Goal: Task Accomplishment & Management: Use online tool/utility

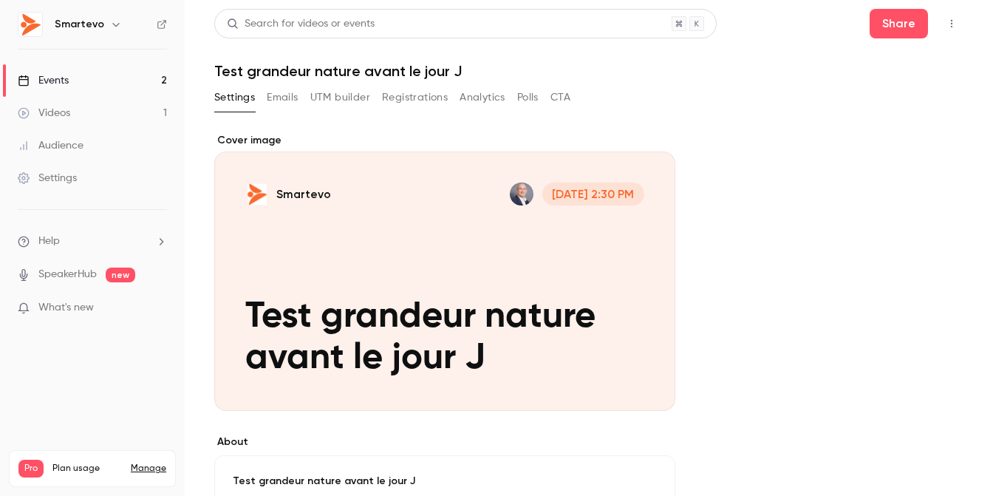
click at [69, 84] on link "Events 2" at bounding box center [92, 80] width 185 height 33
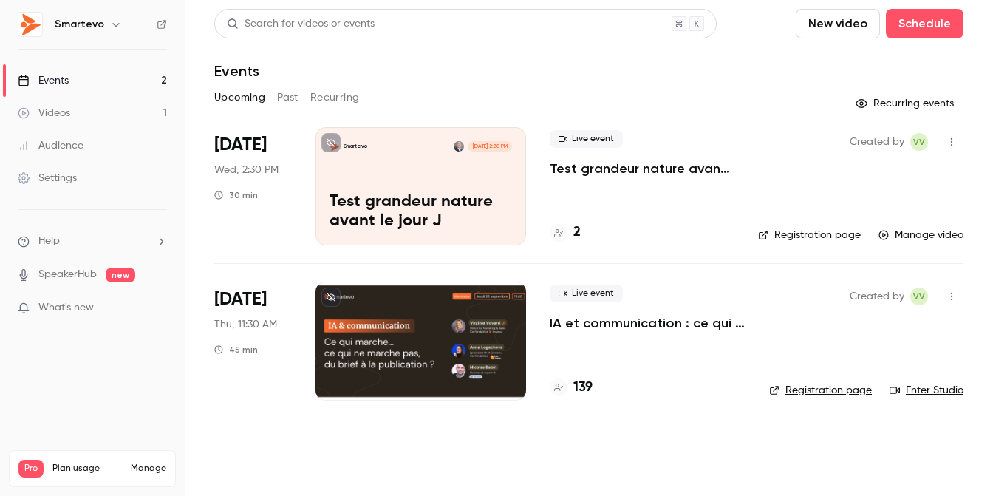
click at [423, 333] on div at bounding box center [421, 341] width 211 height 118
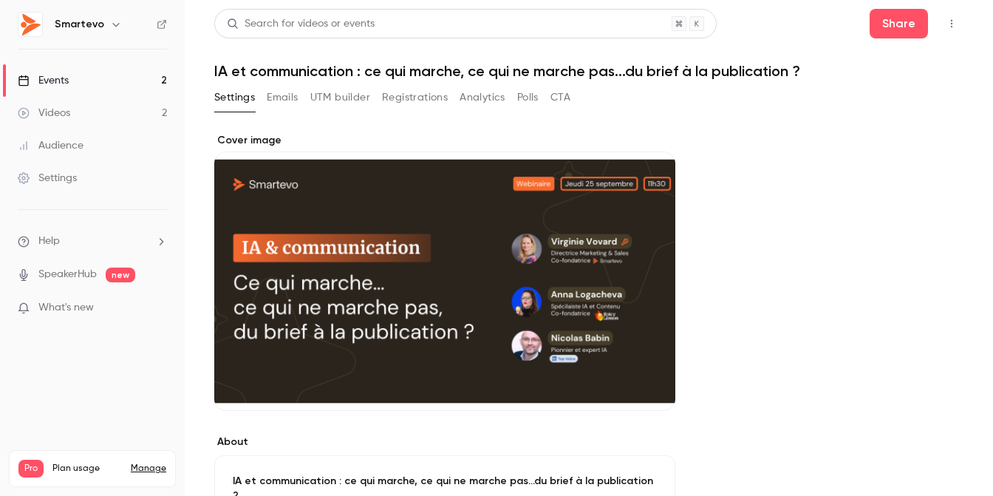
click at [421, 100] on button "Registrations" at bounding box center [415, 98] width 66 height 24
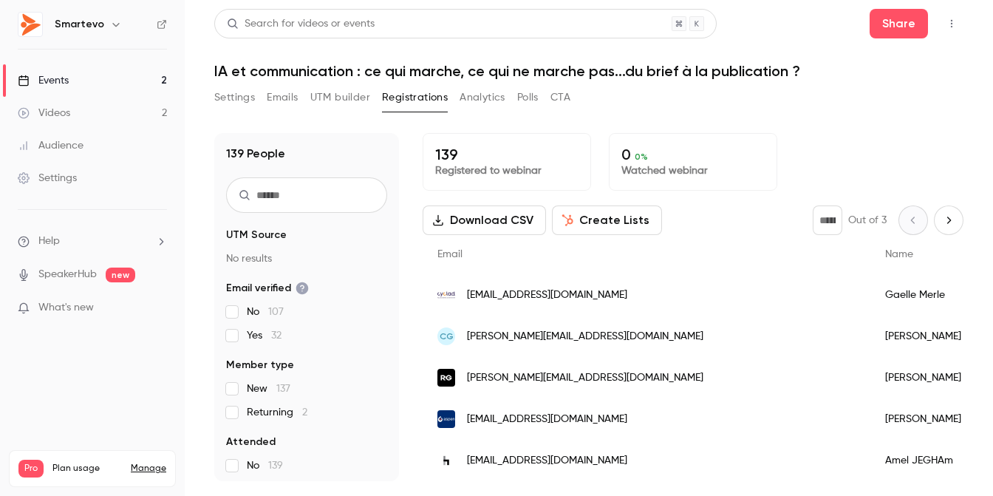
click at [55, 79] on div "Events" at bounding box center [43, 80] width 51 height 15
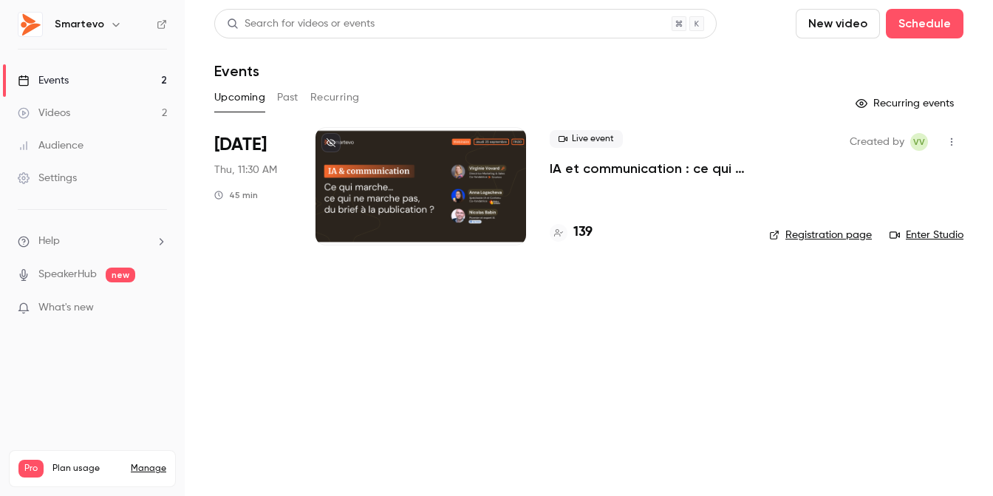
click at [517, 184] on div at bounding box center [421, 186] width 211 height 118
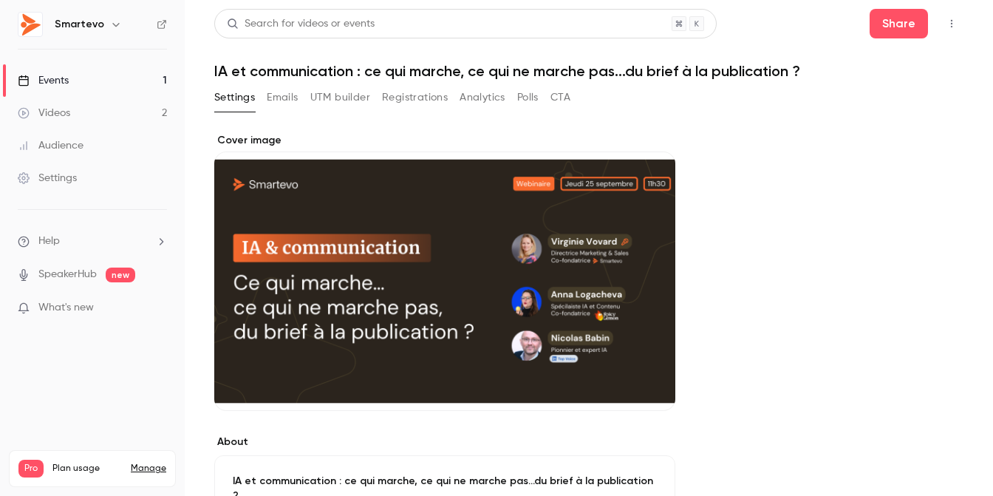
click at [946, 26] on icon "button" at bounding box center [952, 23] width 12 height 10
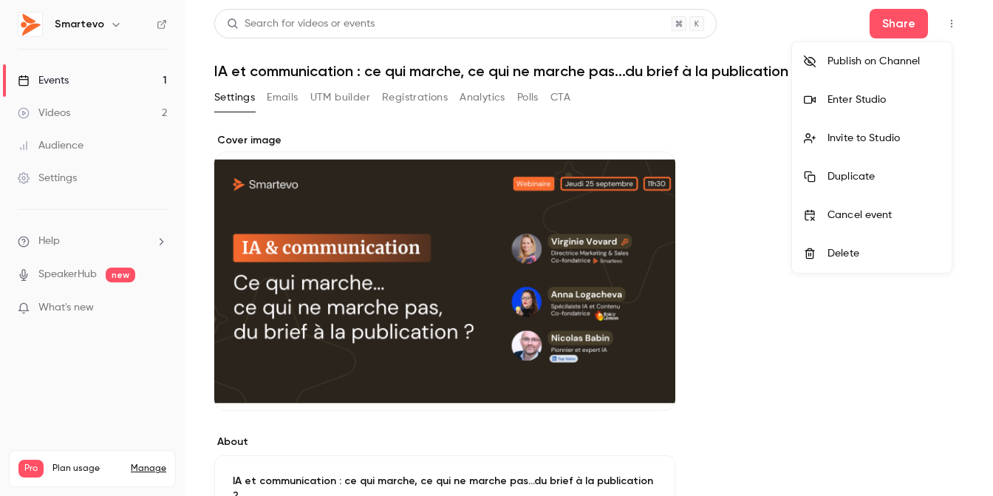
click at [857, 92] on div "Enter Studio" at bounding box center [884, 99] width 112 height 15
